Goal: Transaction & Acquisition: Download file/media

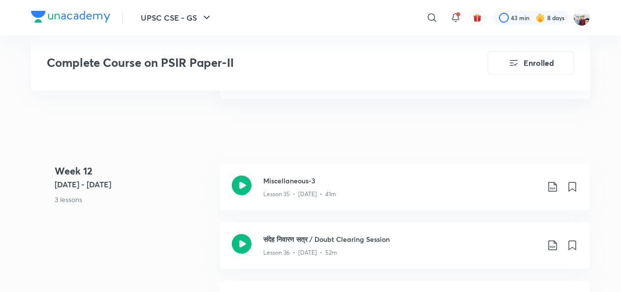
scroll to position [2931, 0]
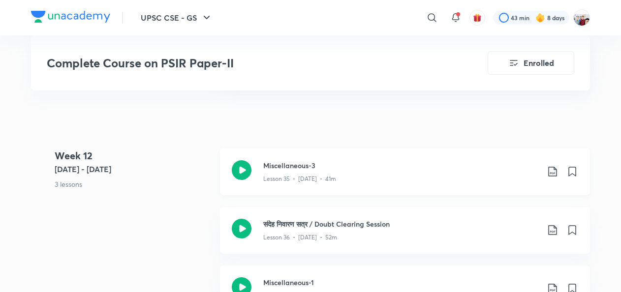
click at [367, 171] on div "Lesson 35 • [DATE] • 41m" at bounding box center [400, 177] width 275 height 13
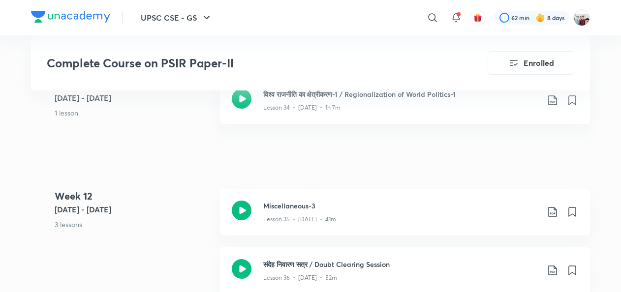
scroll to position [2891, 0]
click at [549, 209] on icon at bounding box center [552, 211] width 12 height 12
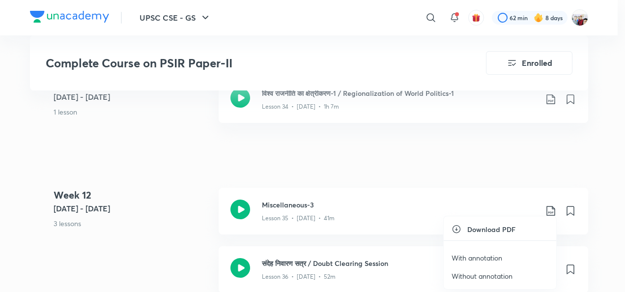
click at [484, 256] on p "With annotation" at bounding box center [477, 258] width 51 height 10
